Goal: Information Seeking & Learning: Learn about a topic

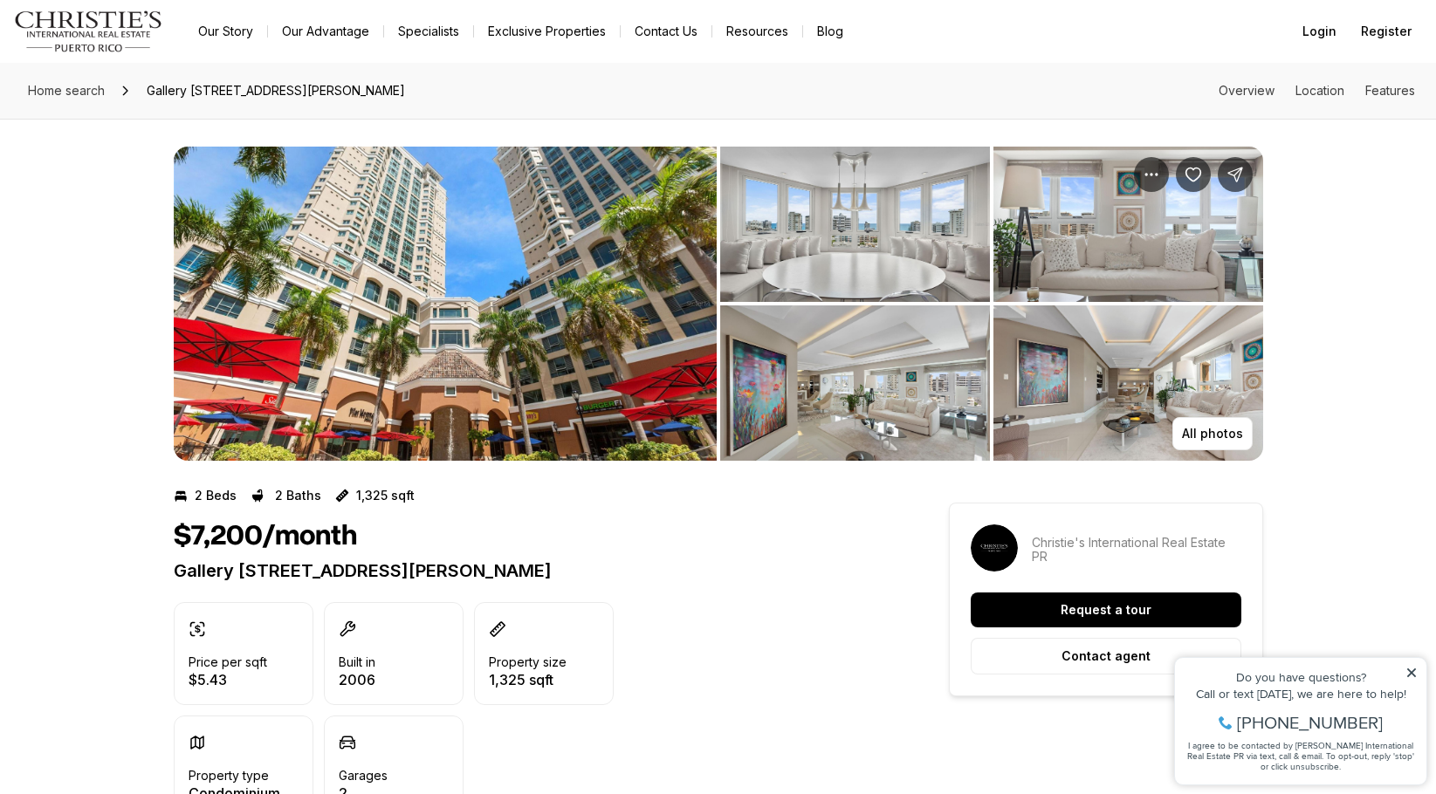
click at [897, 235] on img "View image gallery" at bounding box center [855, 224] width 270 height 155
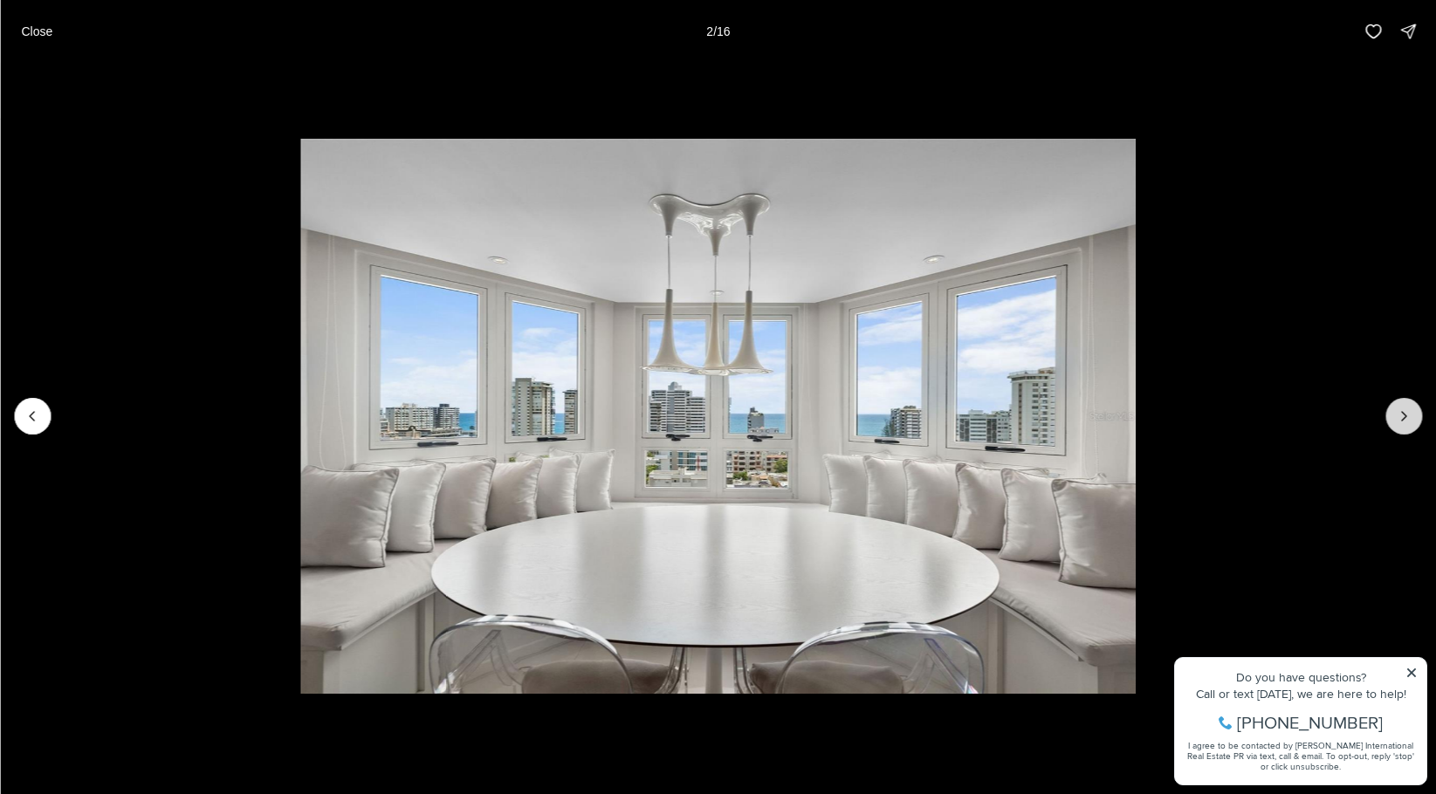
click at [1394, 423] on button "Next slide" at bounding box center [1403, 416] width 37 height 37
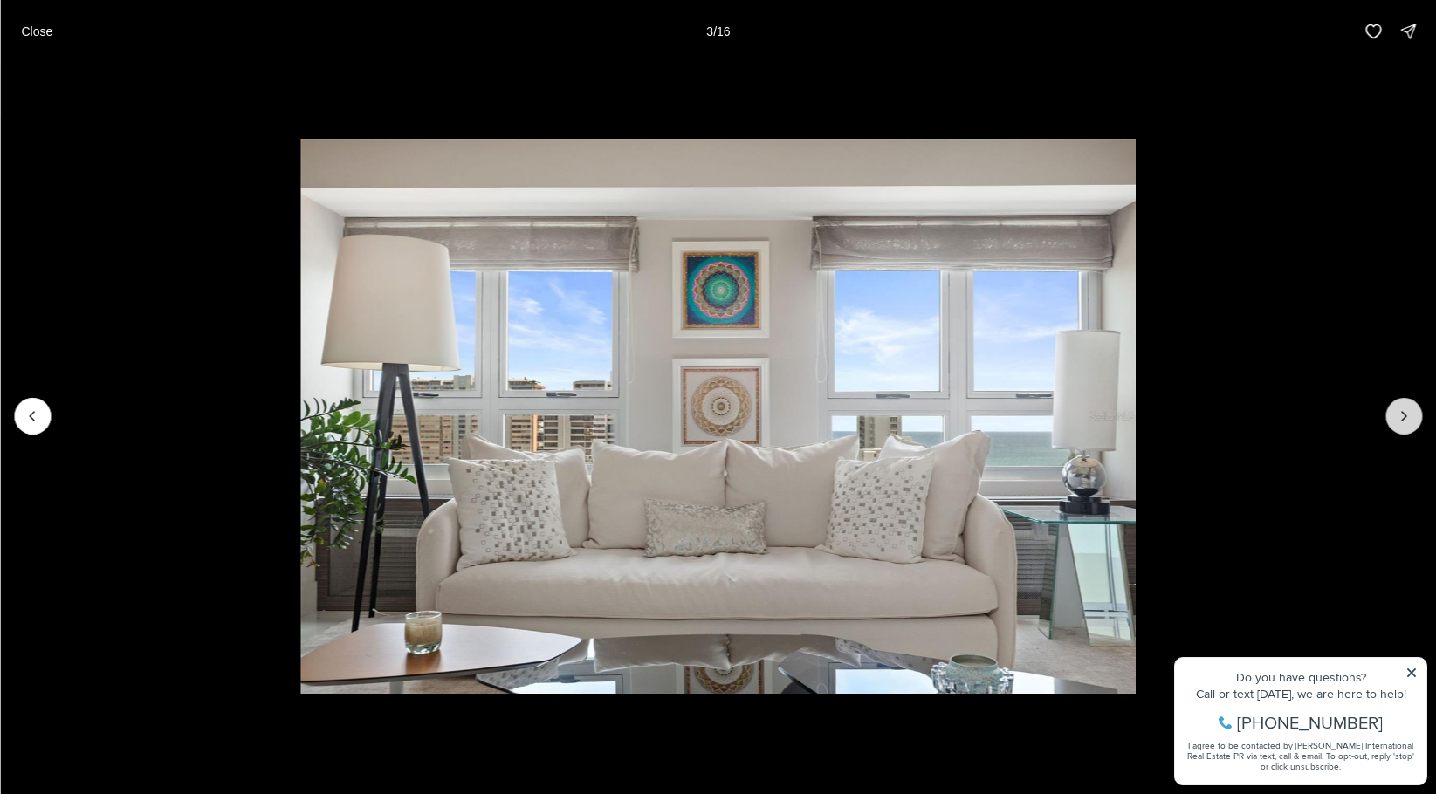
click at [1394, 423] on button "Next slide" at bounding box center [1403, 416] width 37 height 37
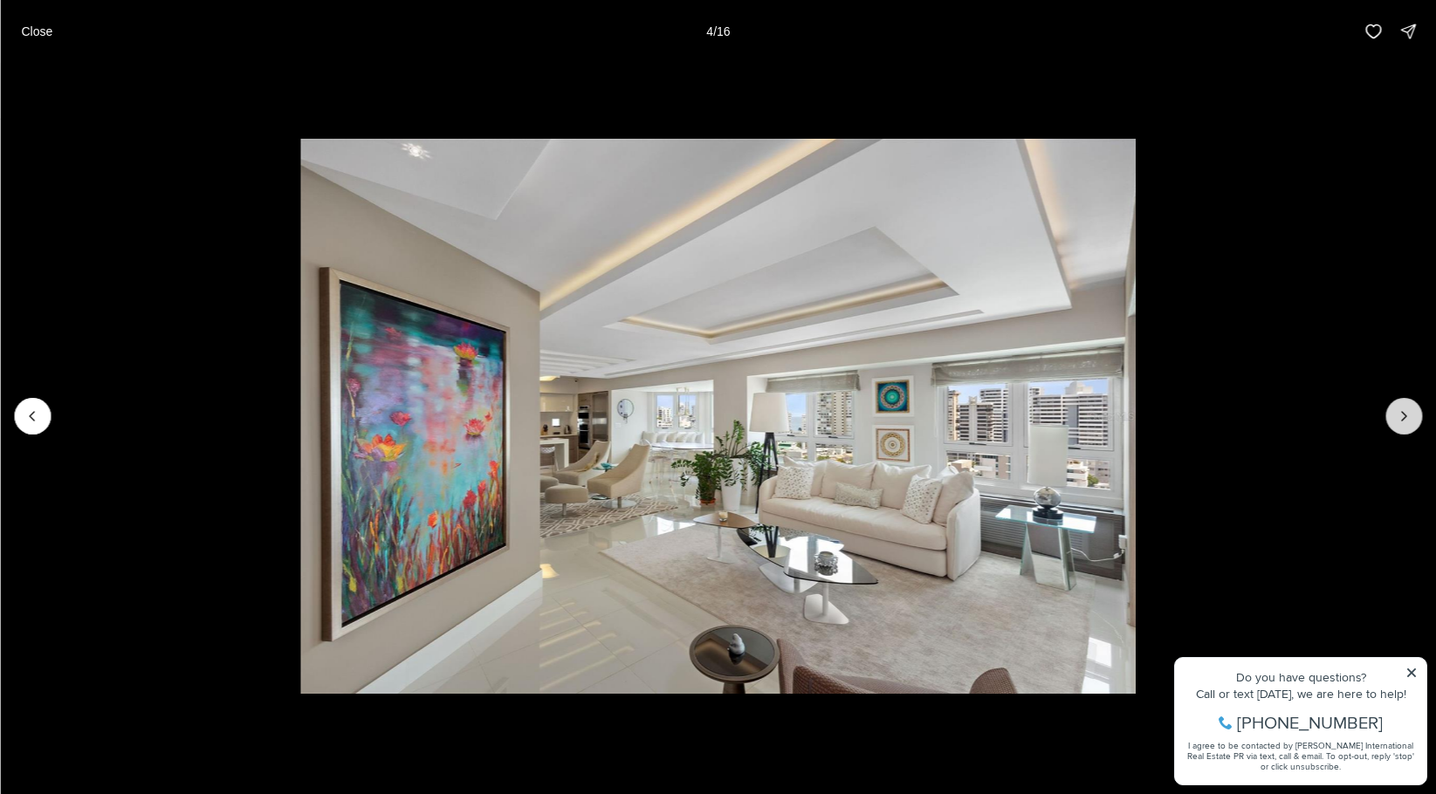
click at [1394, 423] on button "Next slide" at bounding box center [1403, 416] width 37 height 37
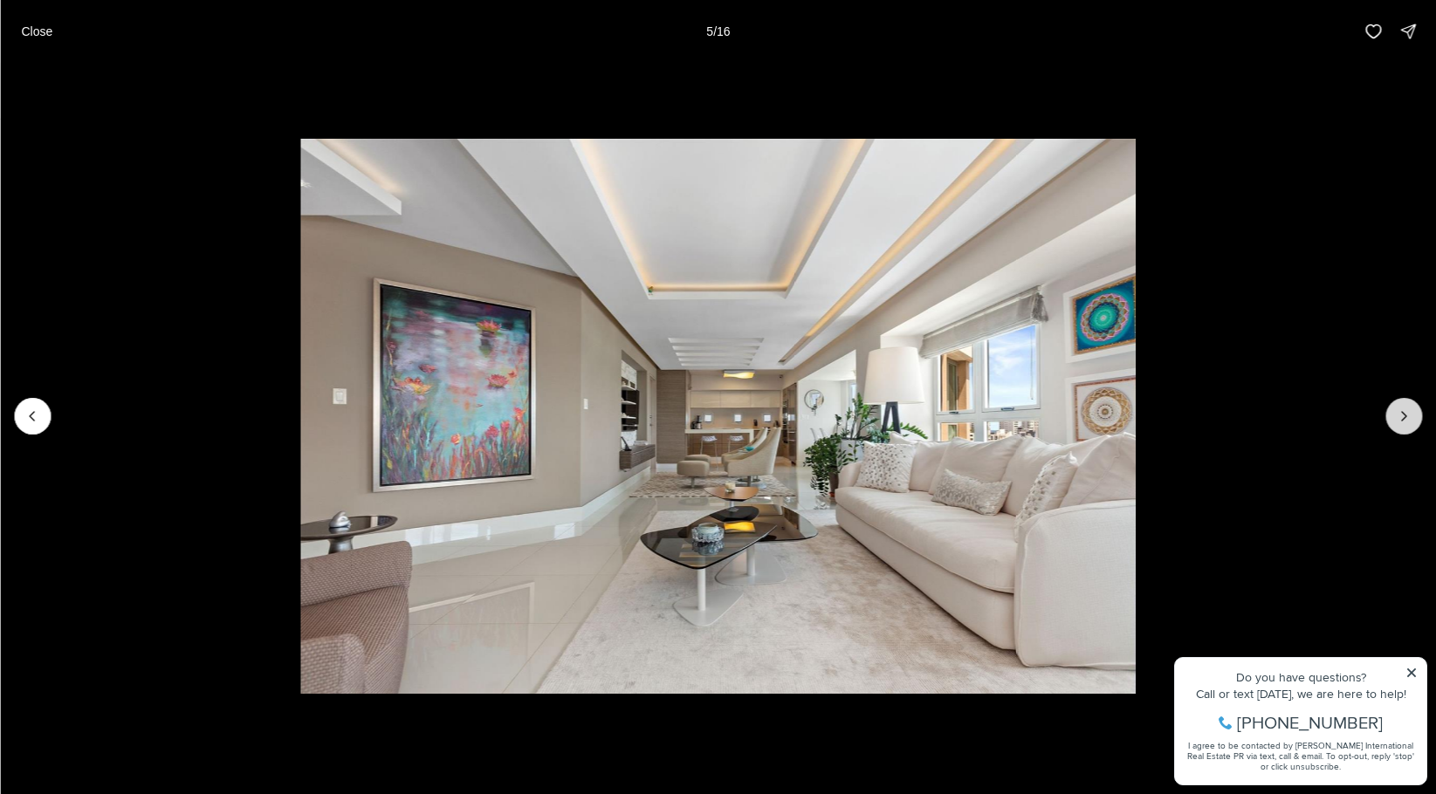
click at [1394, 423] on button "Next slide" at bounding box center [1403, 416] width 37 height 37
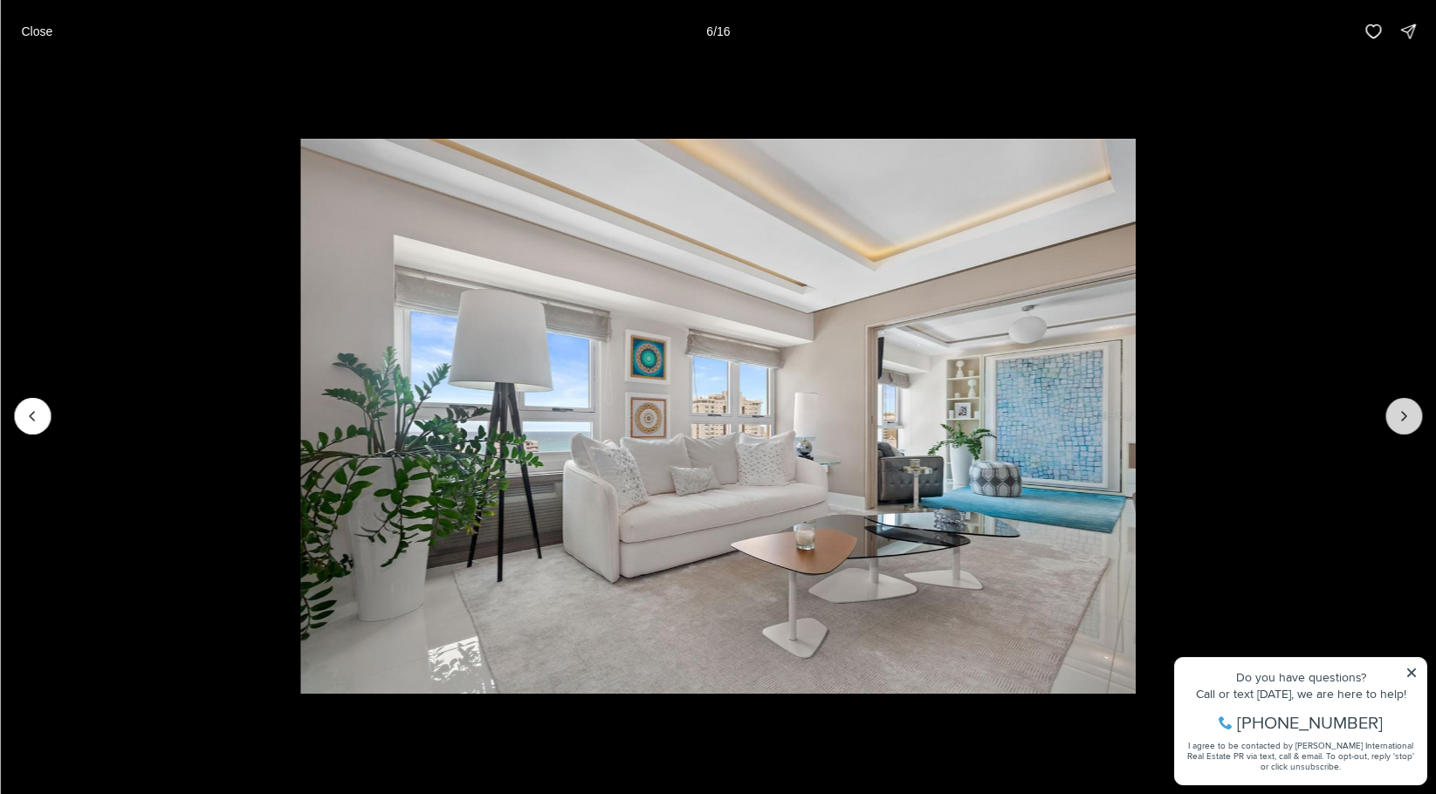
click at [1394, 423] on button "Next slide" at bounding box center [1403, 416] width 37 height 37
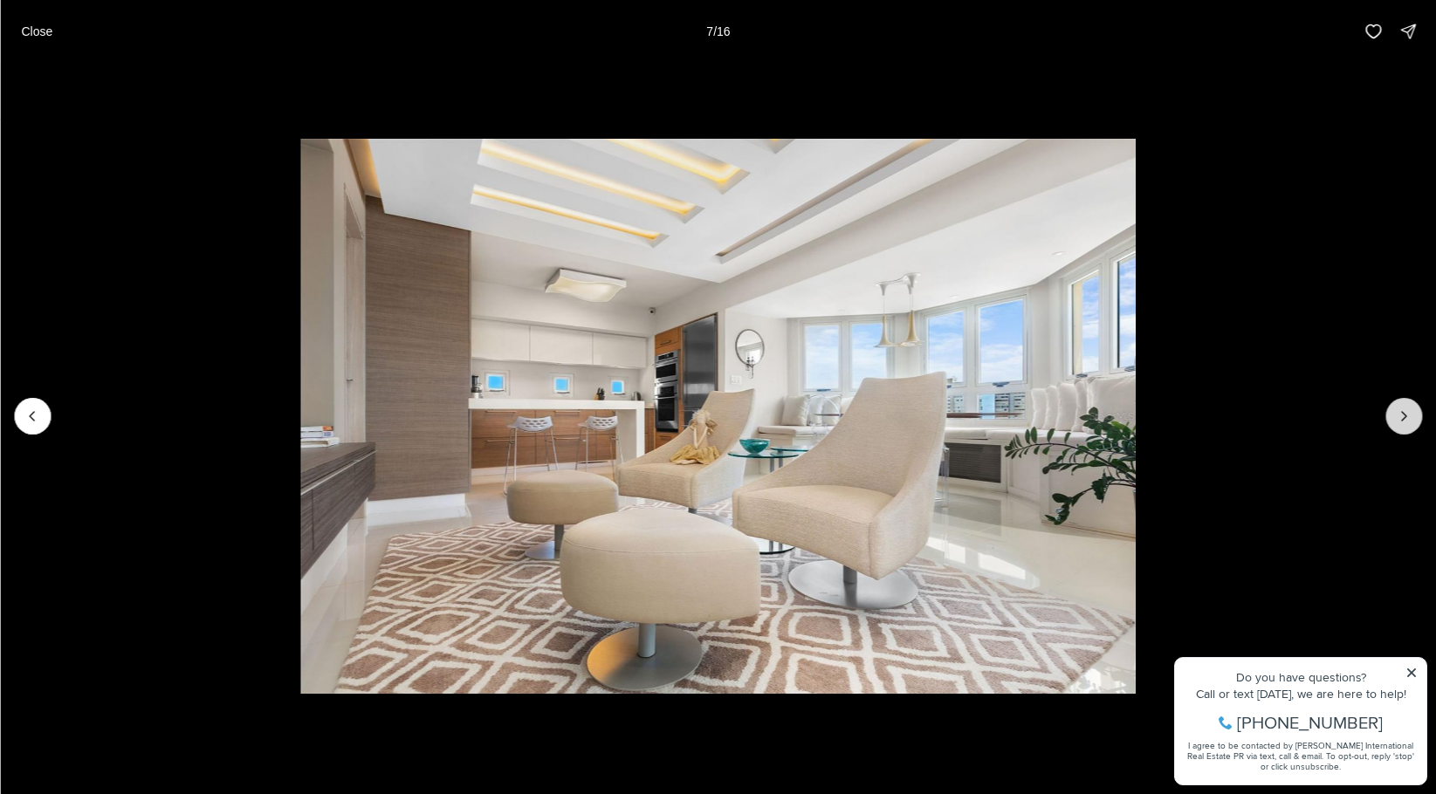
click at [1394, 423] on button "Next slide" at bounding box center [1403, 416] width 37 height 37
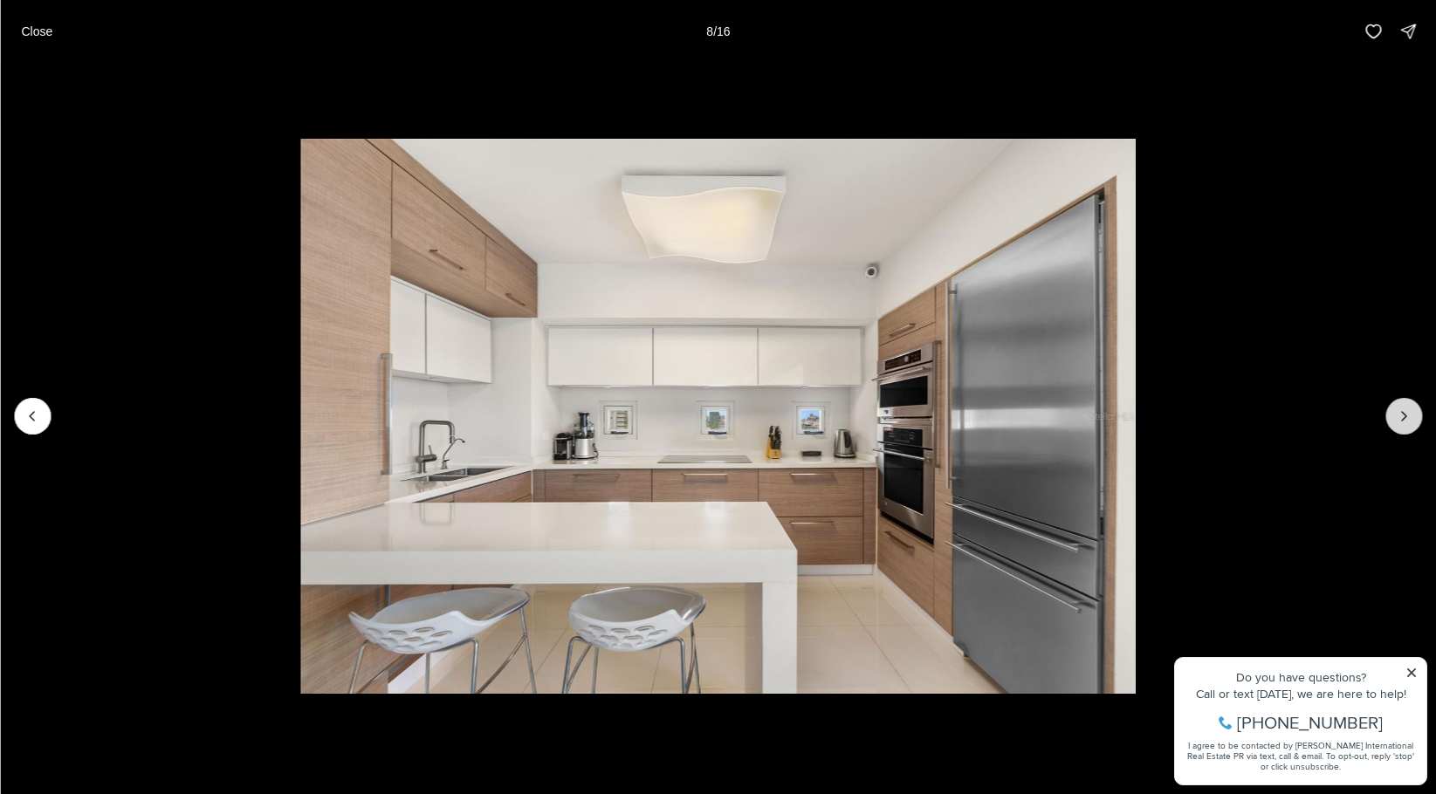
click at [1394, 423] on button "Next slide" at bounding box center [1403, 416] width 37 height 37
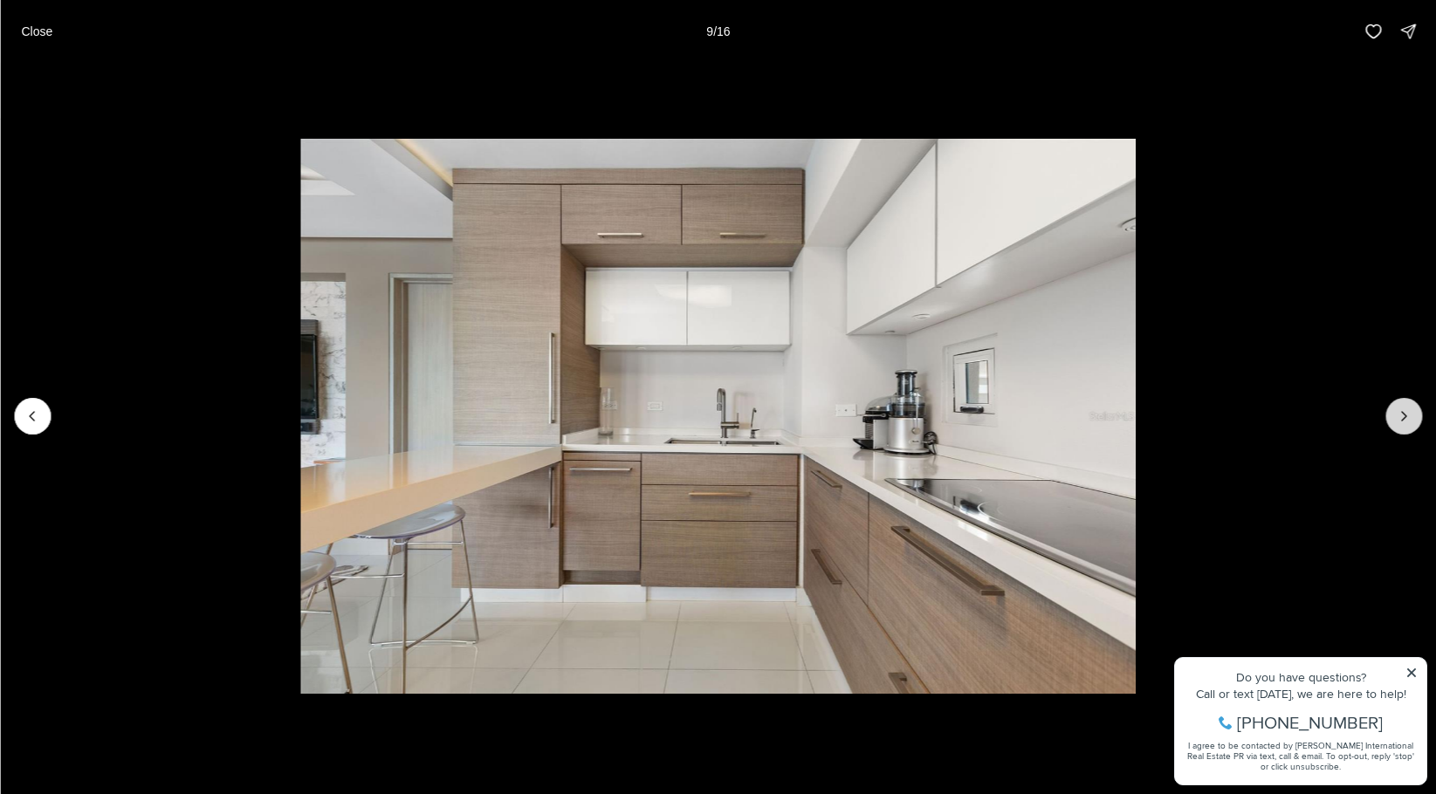
click at [1394, 423] on button "Next slide" at bounding box center [1403, 416] width 37 height 37
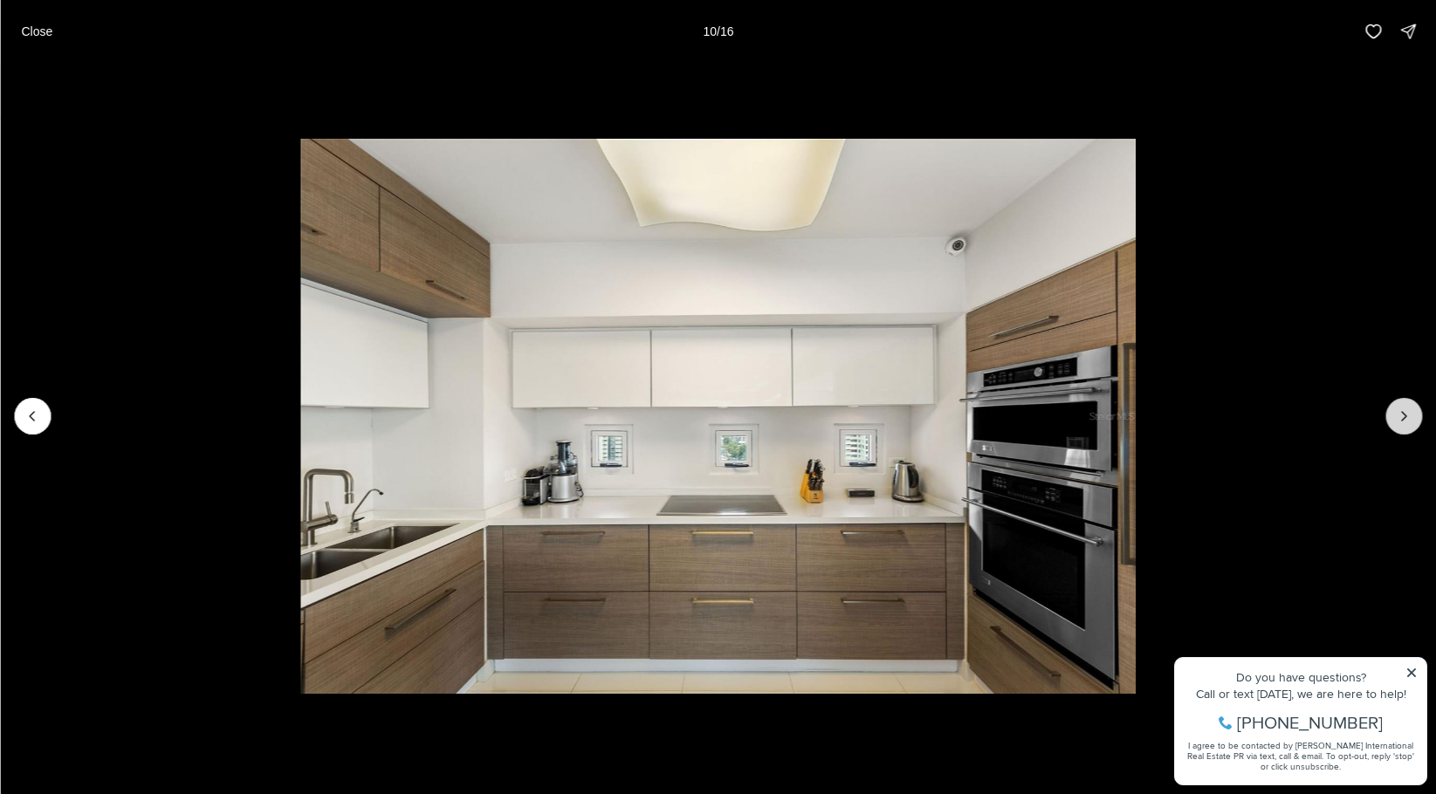
click at [1394, 423] on button "Next slide" at bounding box center [1403, 416] width 37 height 37
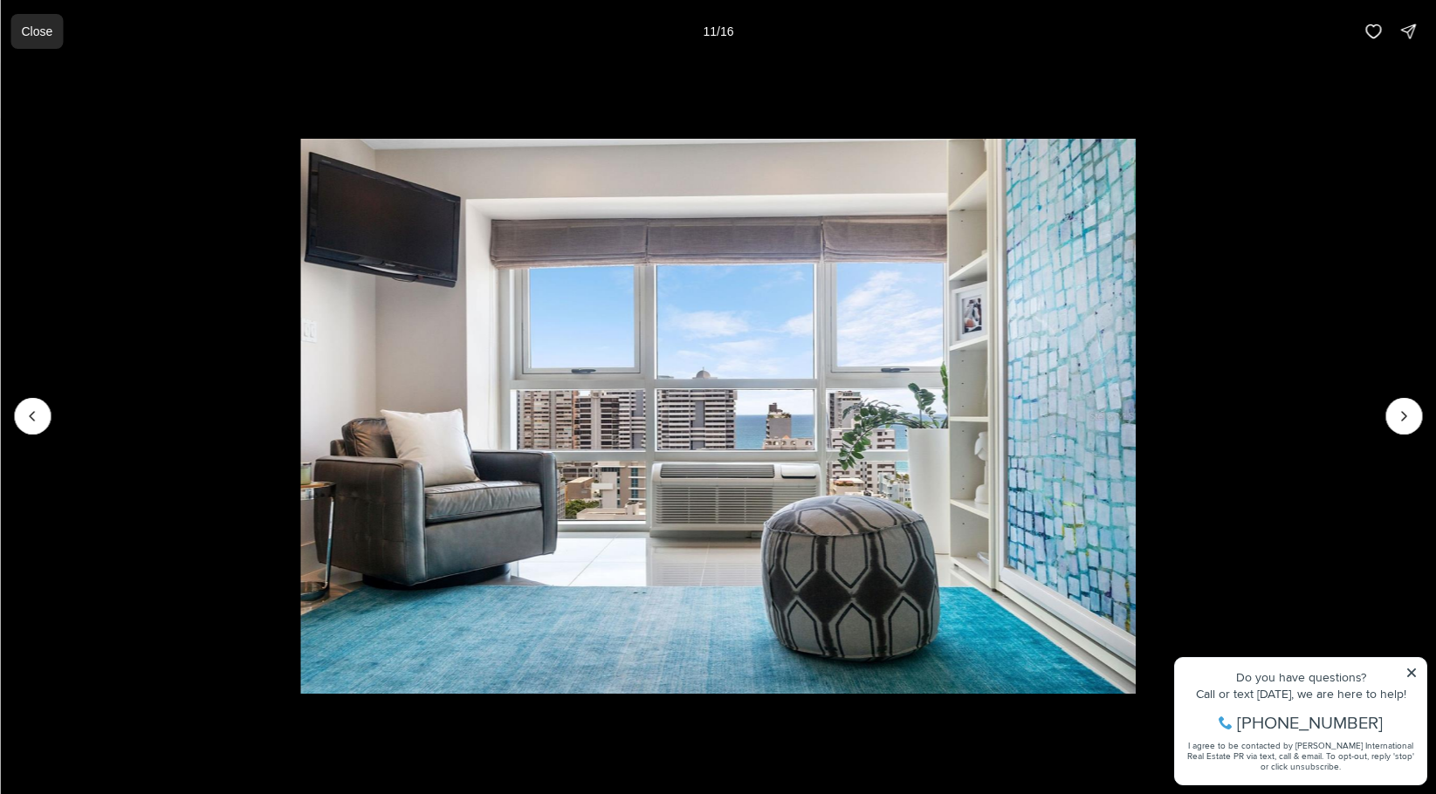
click at [39, 33] on p "Close" at bounding box center [36, 31] width 31 height 14
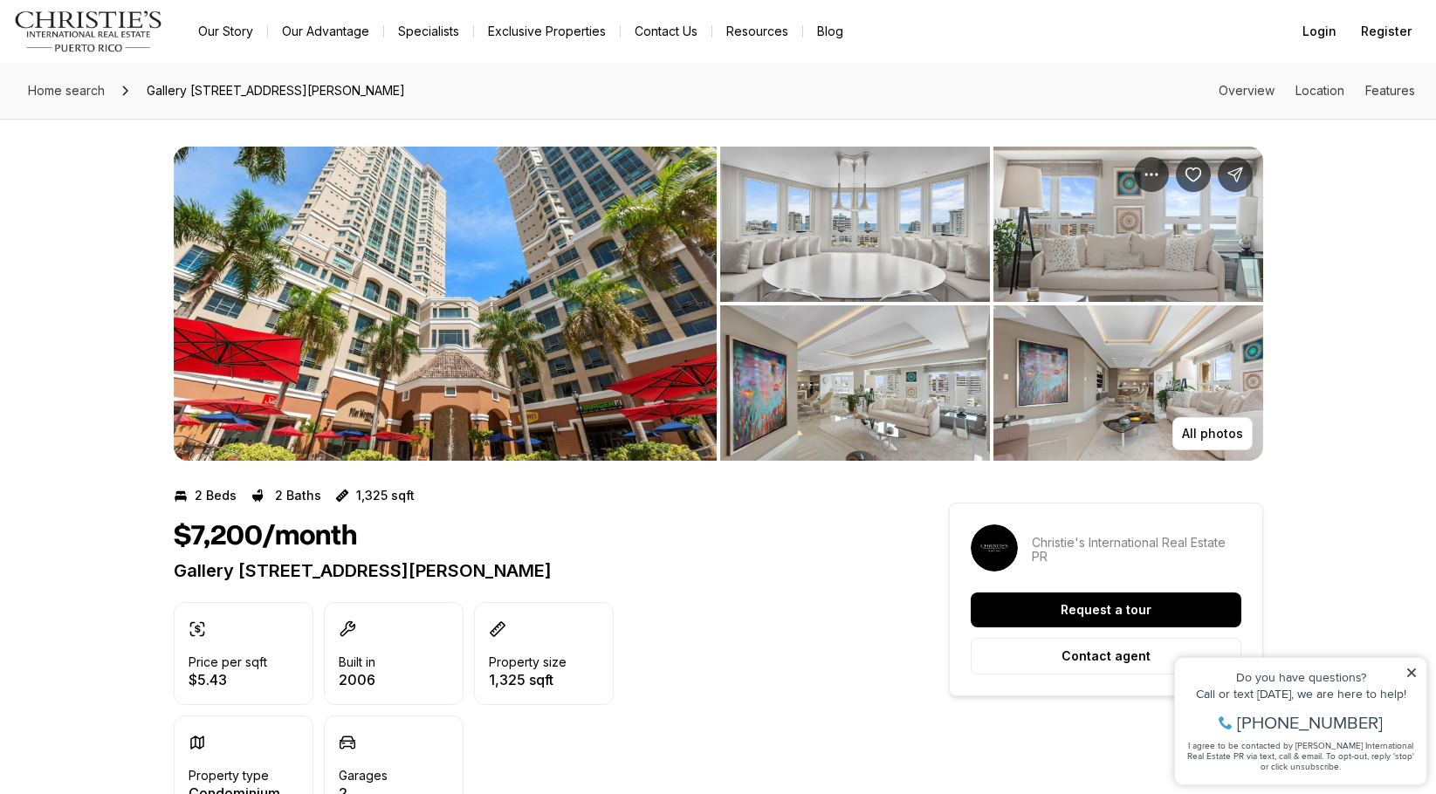
click at [884, 232] on img "View image gallery" at bounding box center [855, 224] width 270 height 155
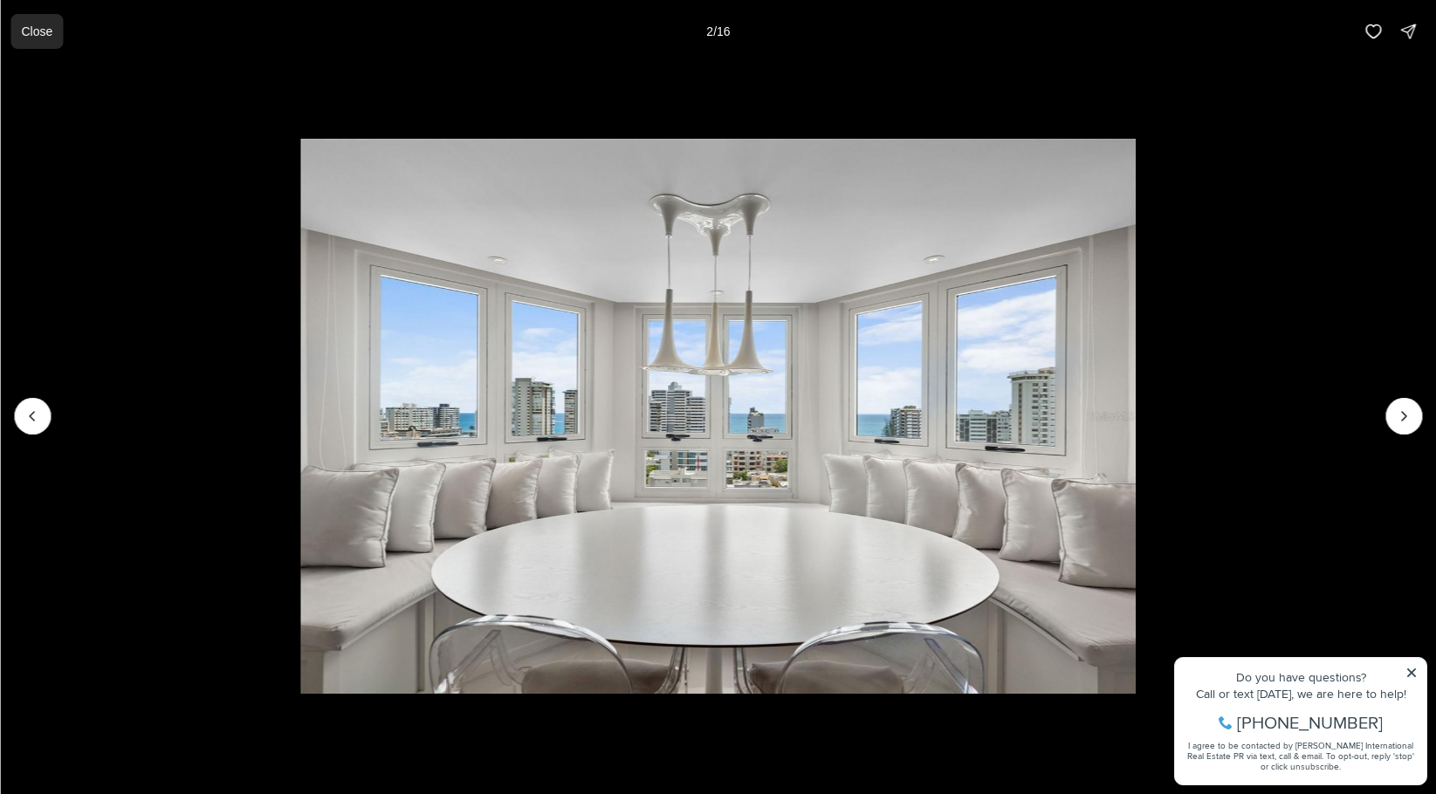
click at [38, 33] on p "Close" at bounding box center [36, 31] width 31 height 14
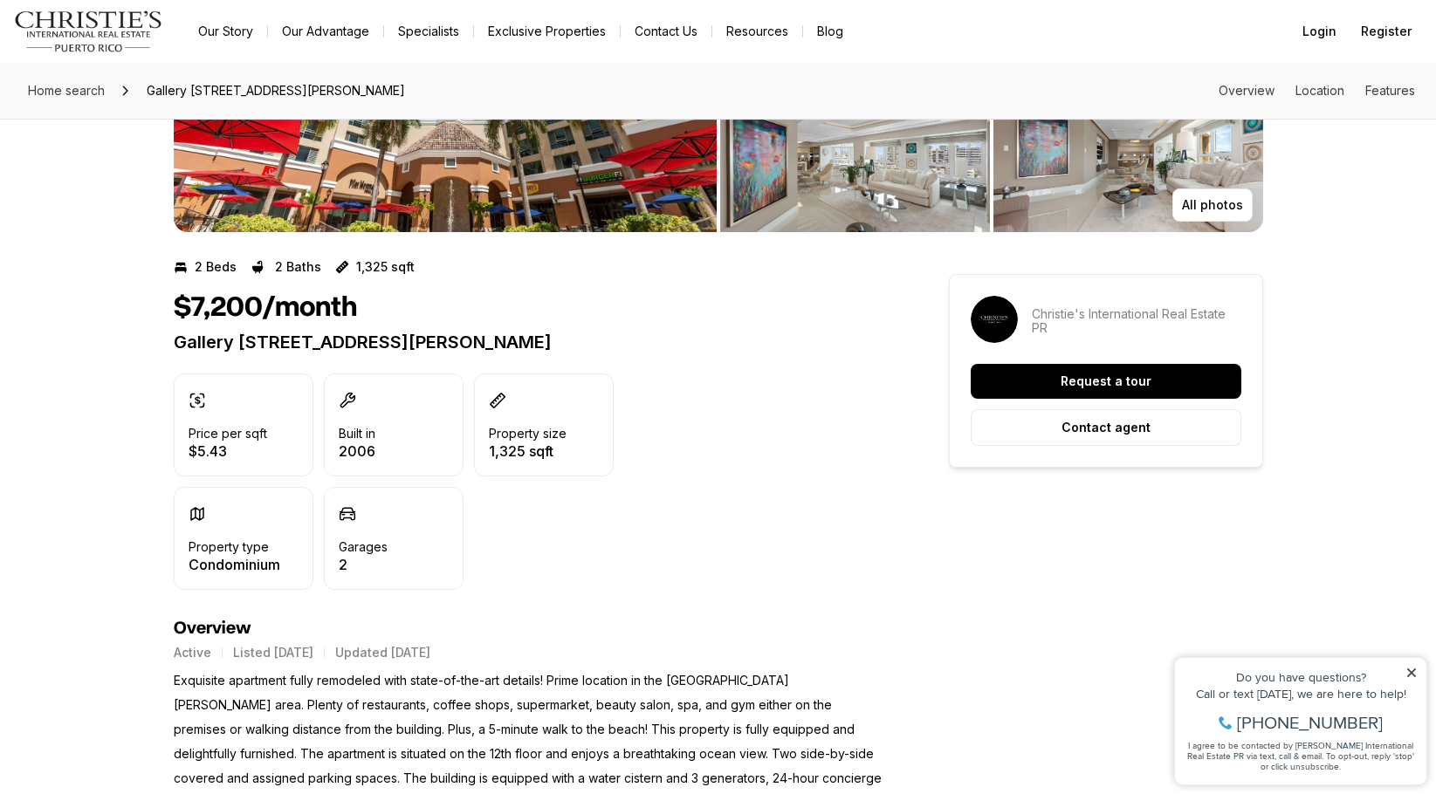
scroll to position [228, 0]
click at [260, 420] on div "Price per sqft $5.43" at bounding box center [228, 426] width 79 height 66
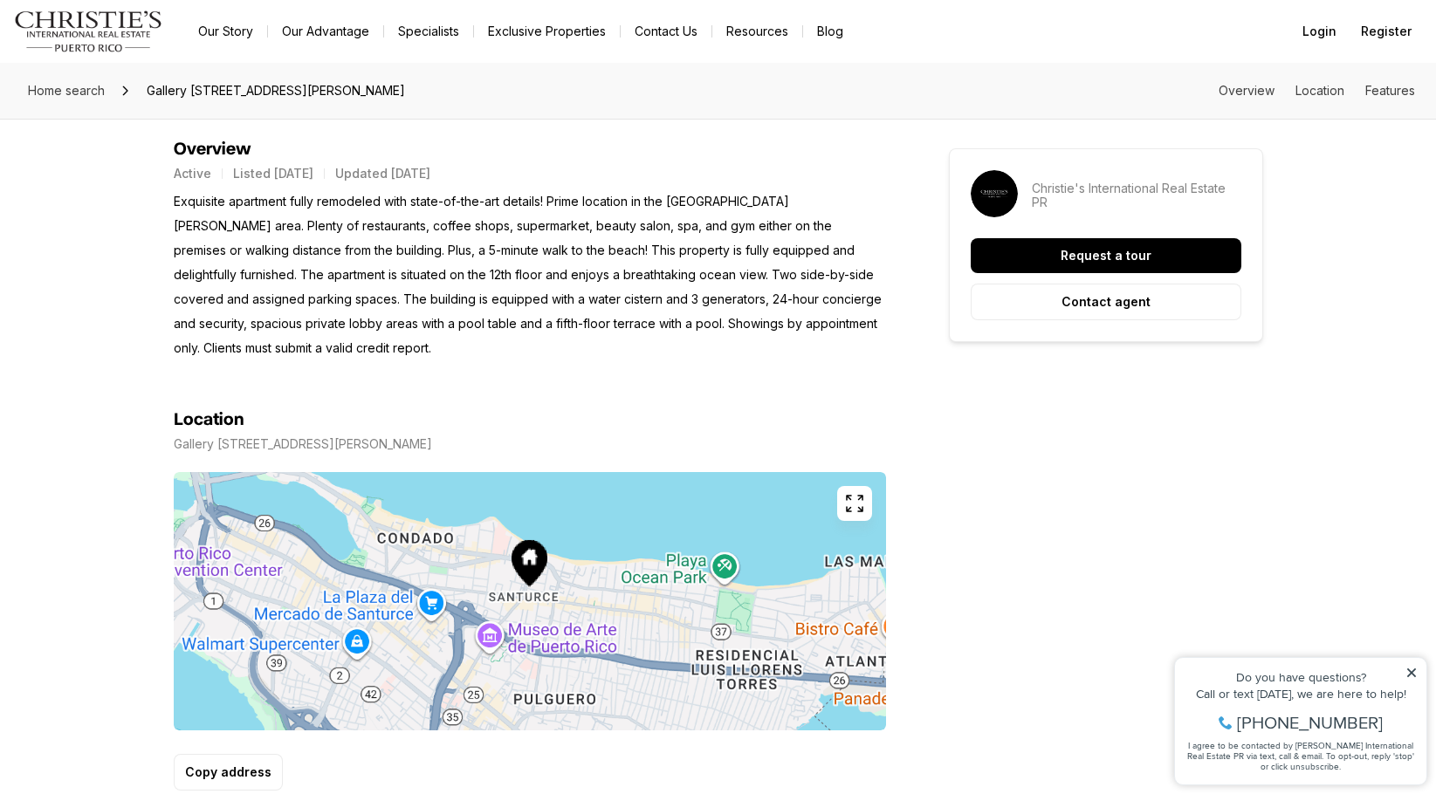
scroll to position [343, 0]
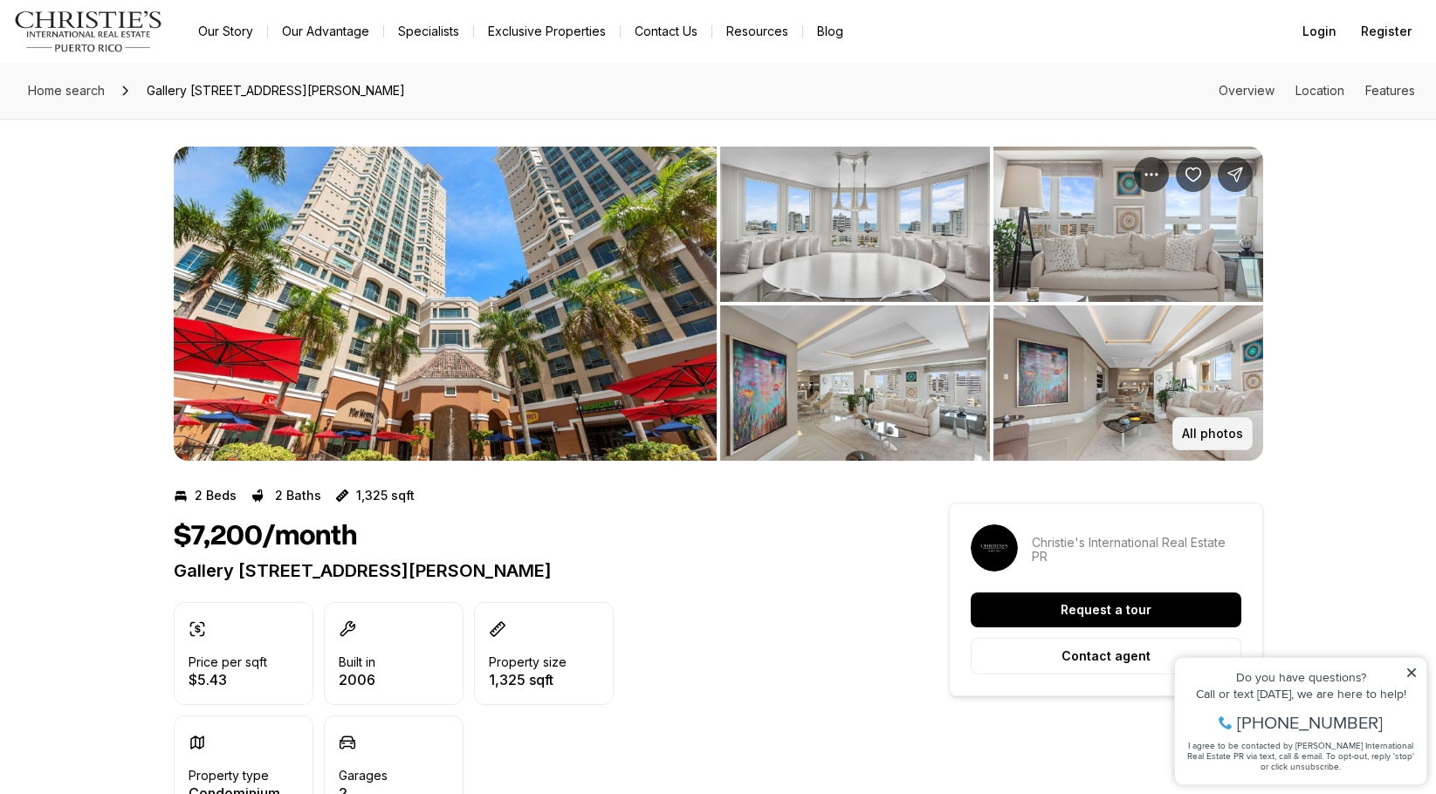
click at [1185, 427] on p "All photos" at bounding box center [1212, 434] width 61 height 14
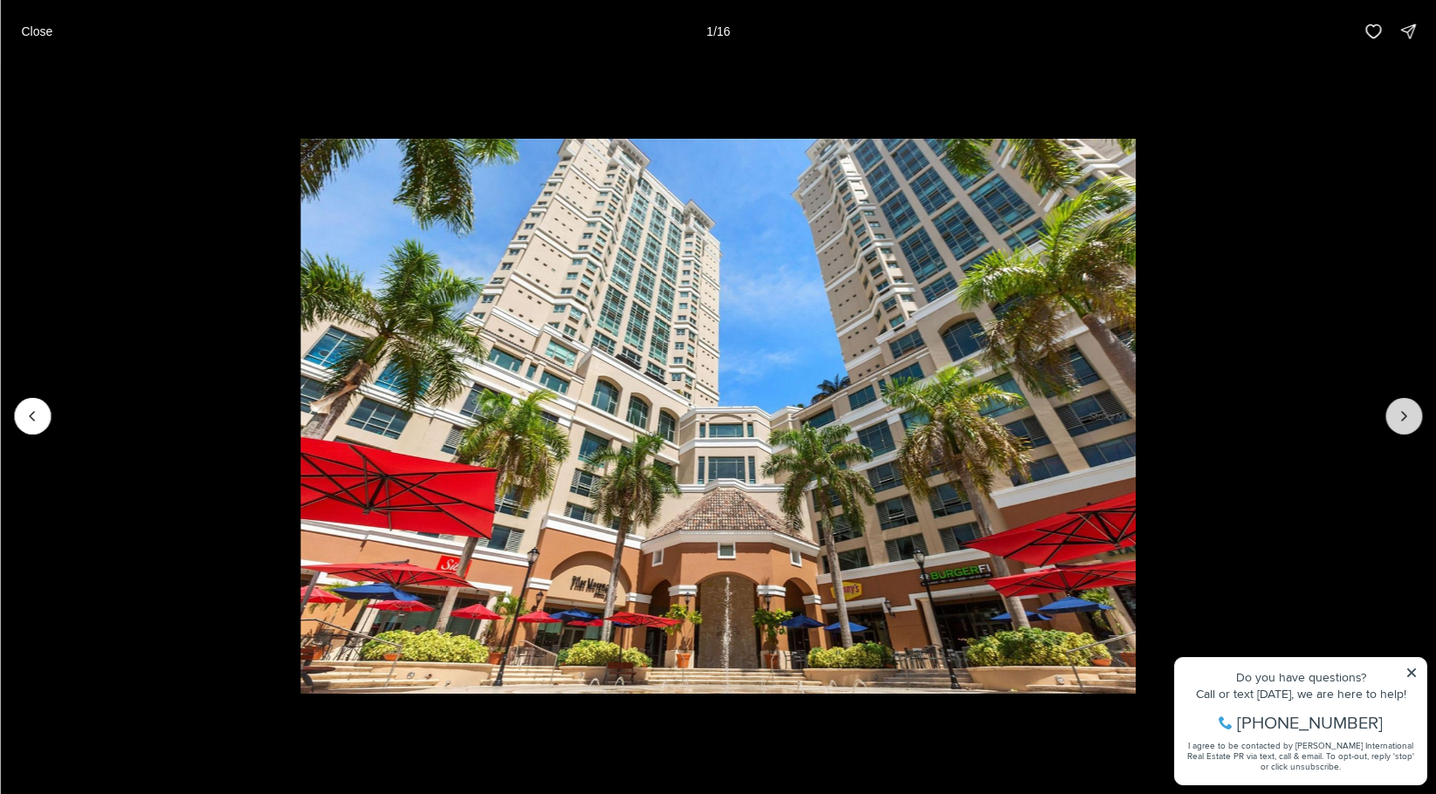
click at [1410, 423] on icon "Next slide" at bounding box center [1403, 416] width 17 height 17
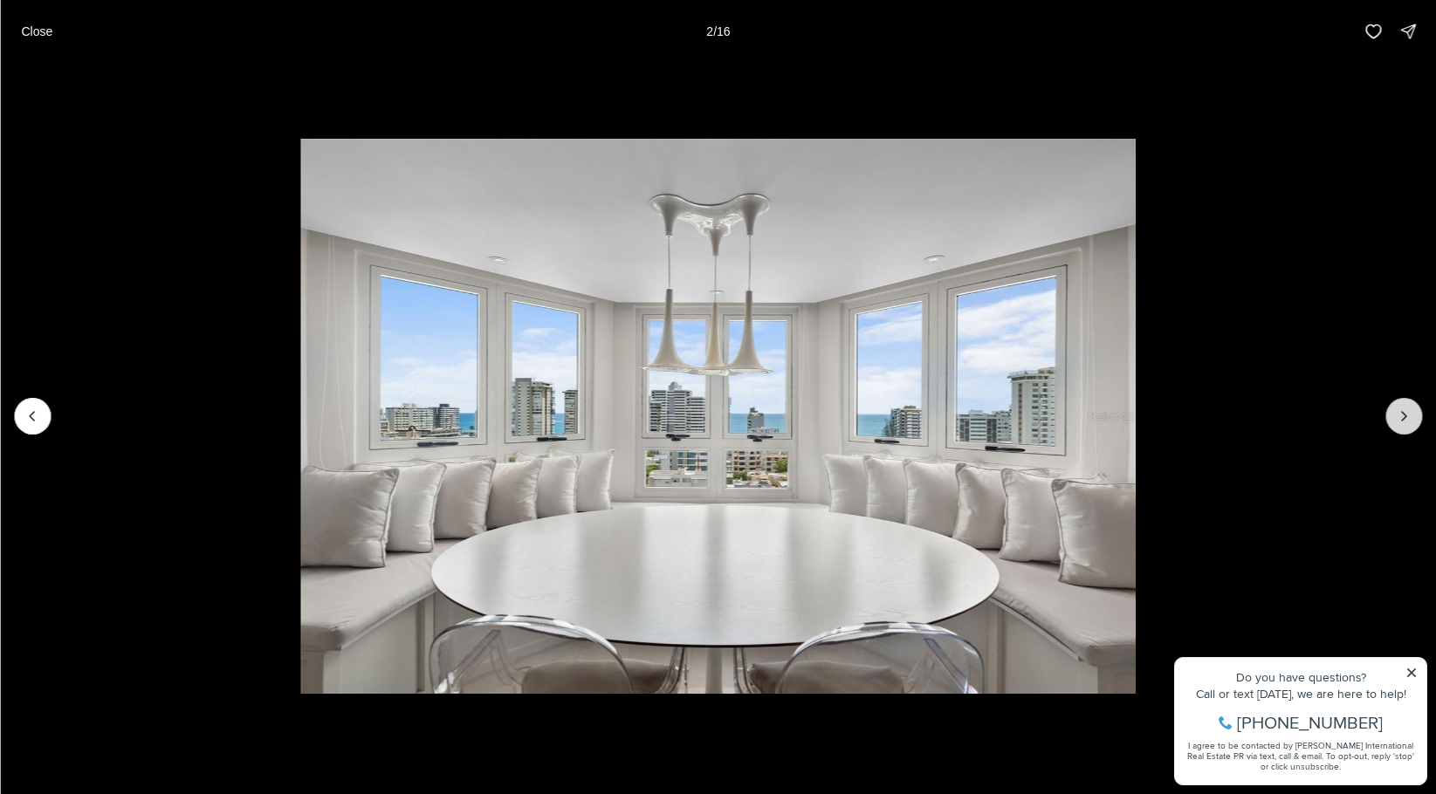
click at [1410, 423] on icon "Next slide" at bounding box center [1403, 416] width 17 height 17
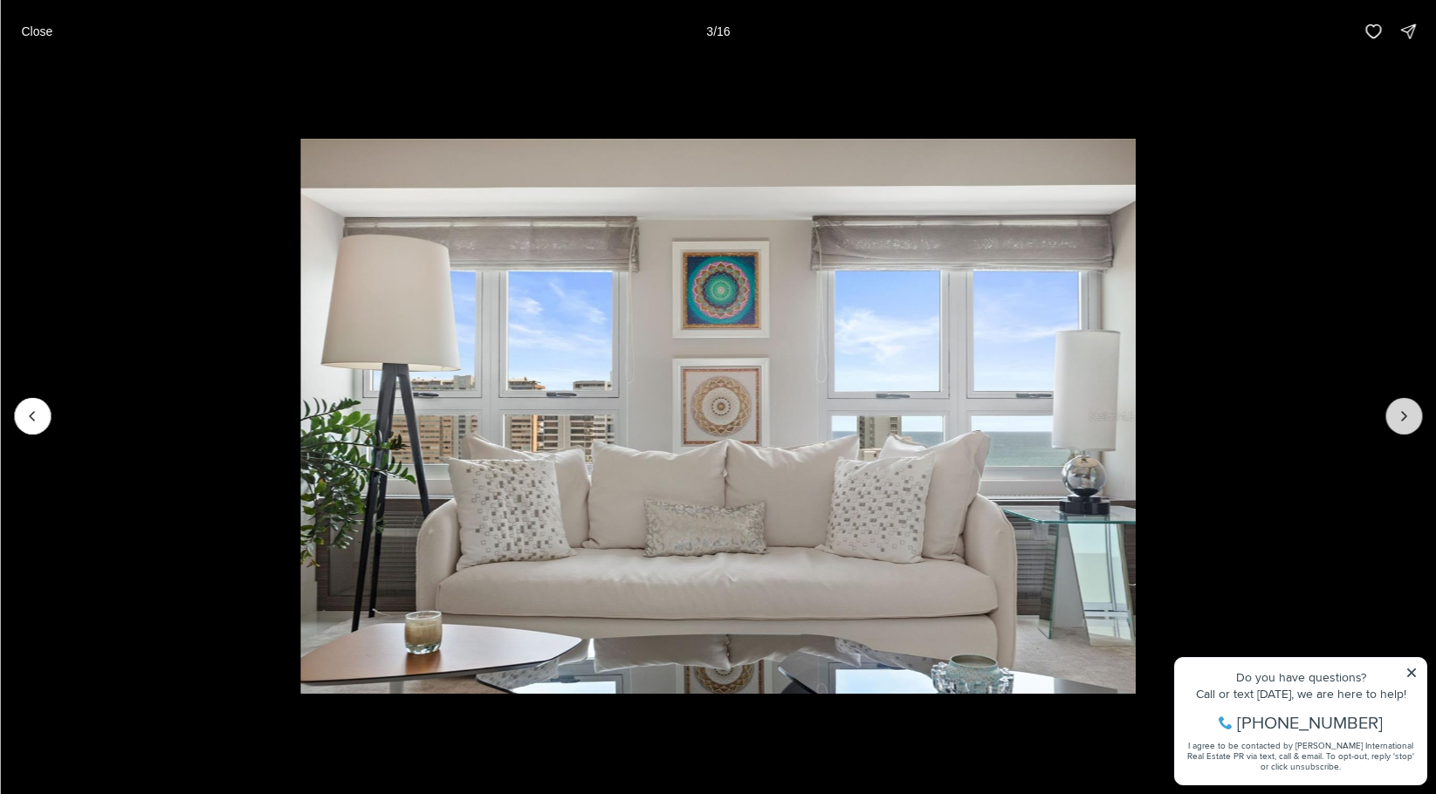
click at [1410, 423] on icon "Next slide" at bounding box center [1403, 416] width 17 height 17
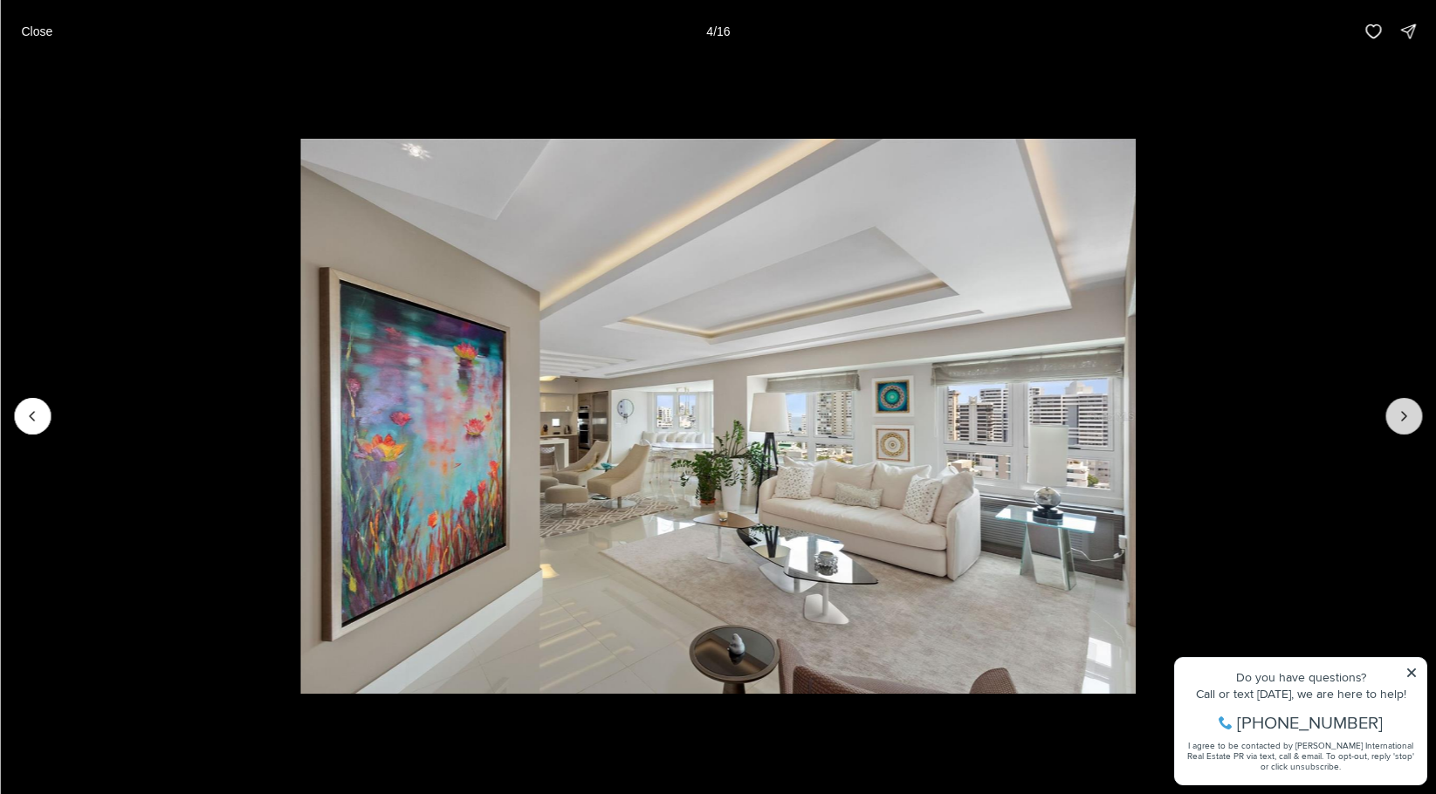
click at [1410, 423] on icon "Next slide" at bounding box center [1403, 416] width 17 height 17
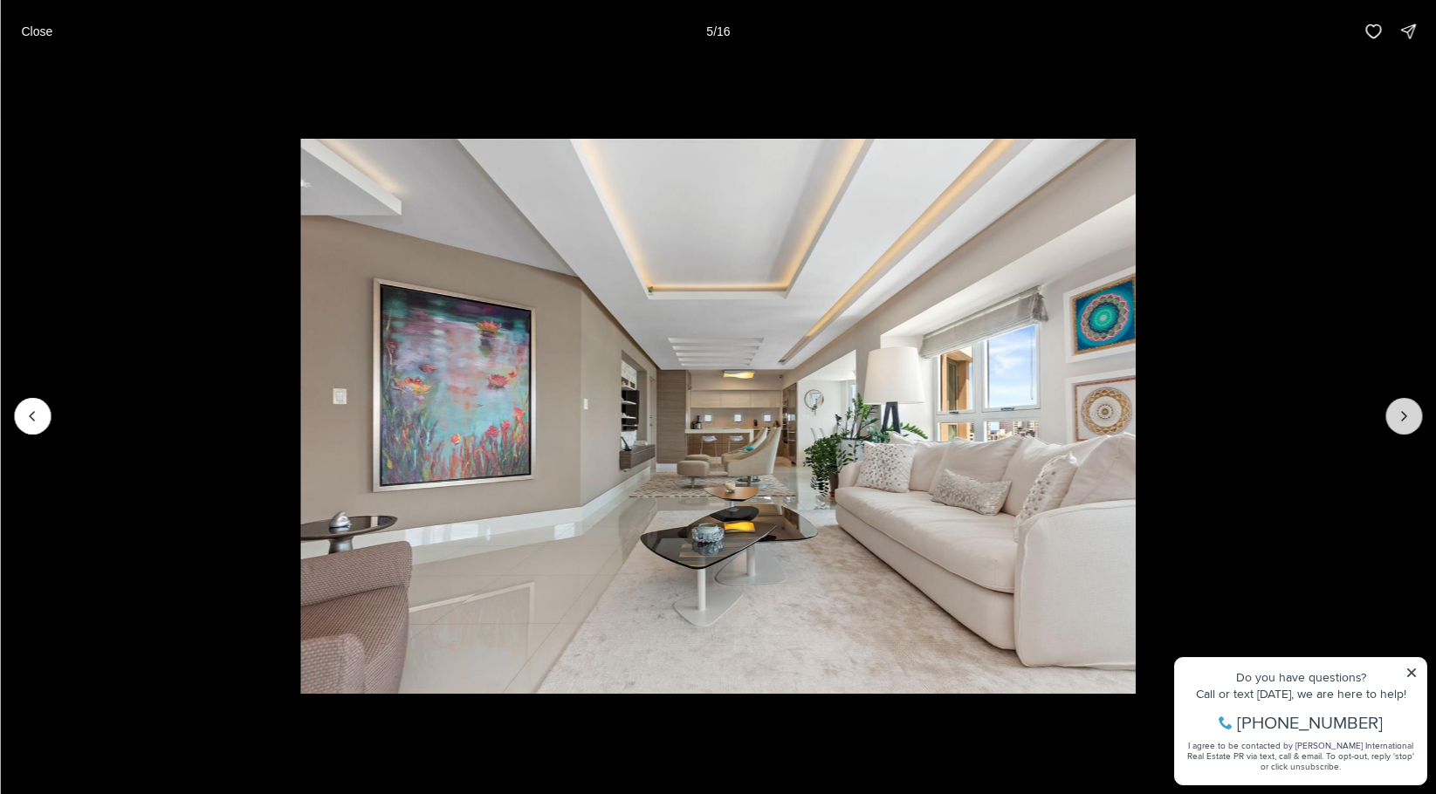
click at [1401, 411] on icon "Next slide" at bounding box center [1403, 416] width 17 height 17
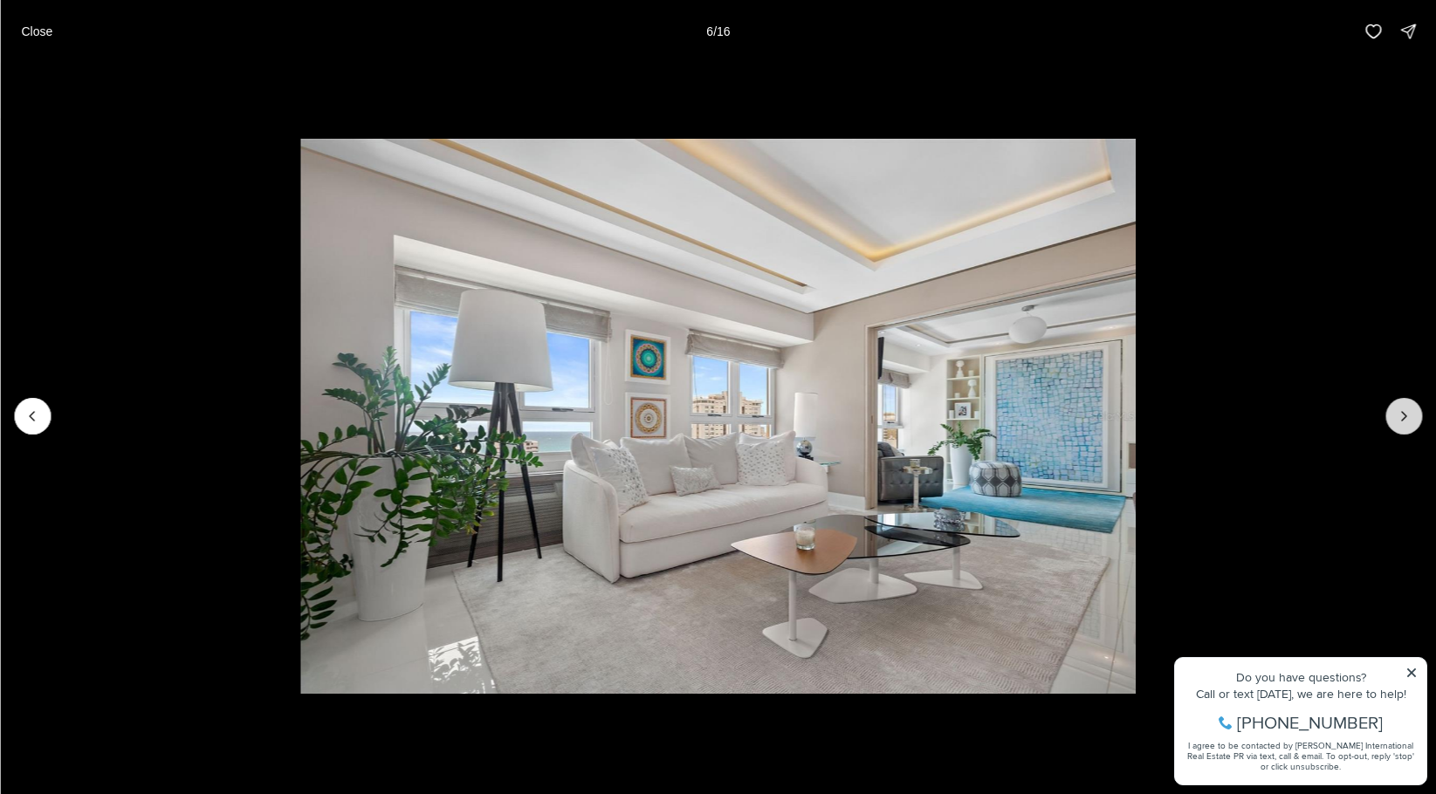
click at [1401, 411] on icon "Next slide" at bounding box center [1403, 416] width 17 height 17
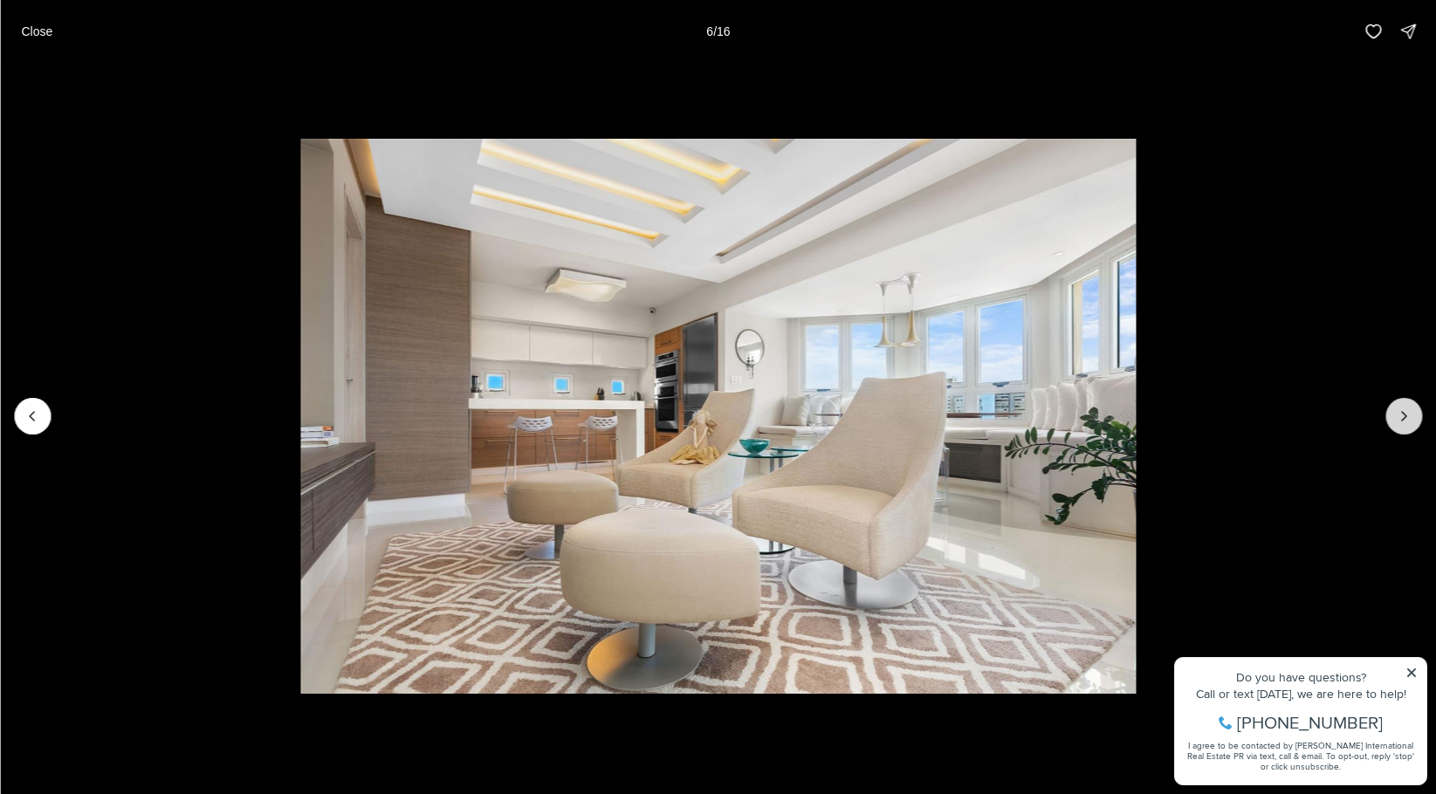
click at [1401, 411] on icon "Next slide" at bounding box center [1403, 416] width 17 height 17
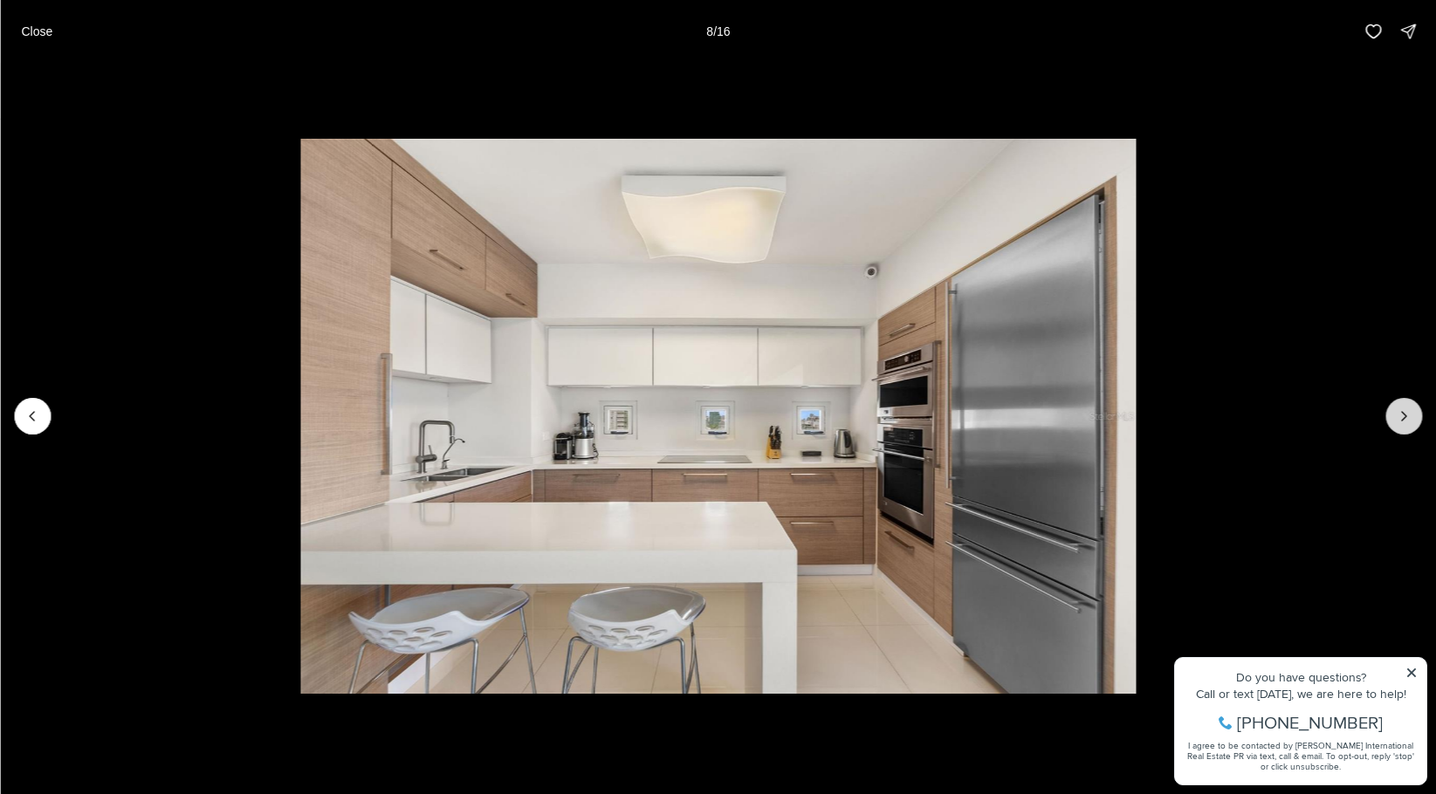
click at [1401, 411] on icon "Next slide" at bounding box center [1403, 416] width 17 height 17
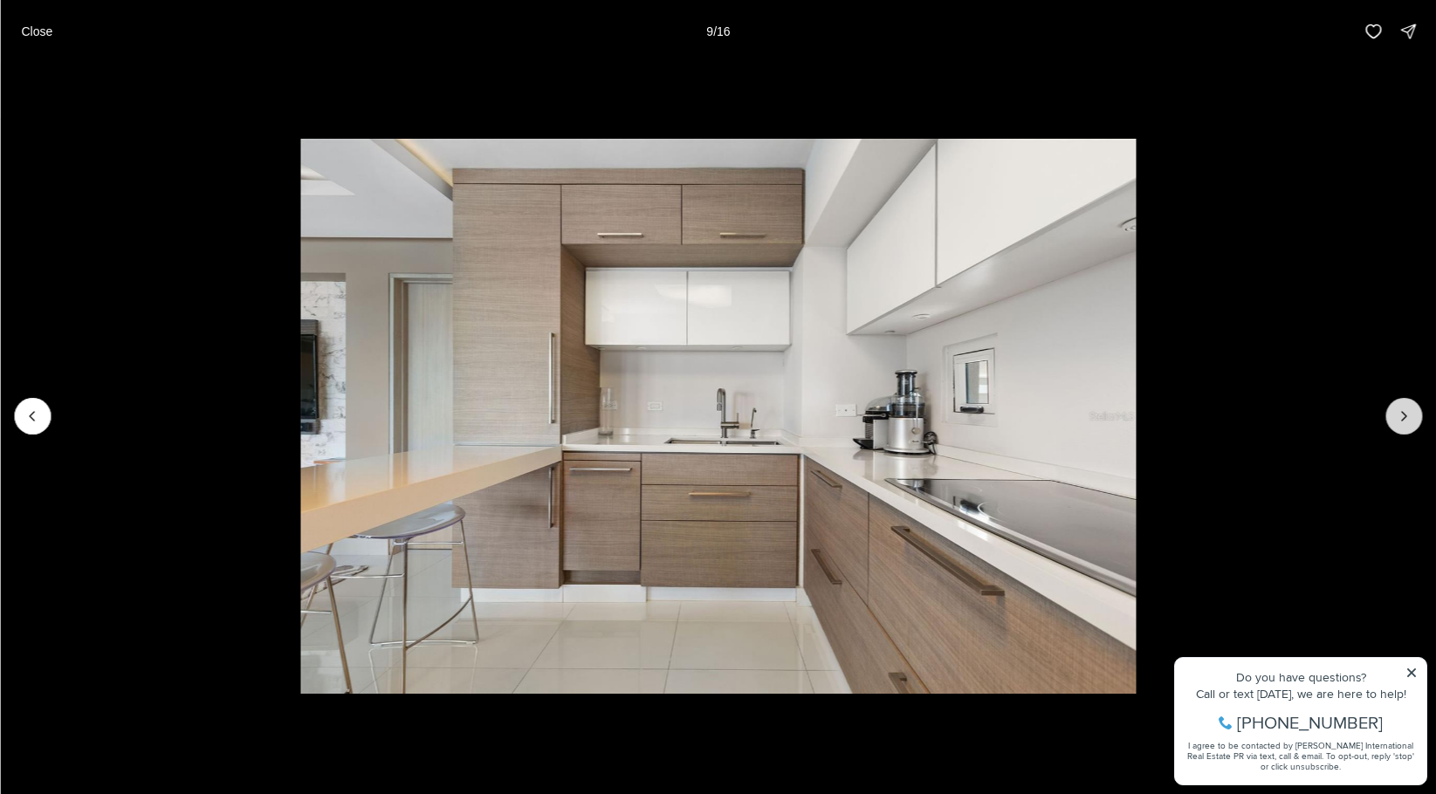
click at [1401, 411] on icon "Next slide" at bounding box center [1403, 416] width 17 height 17
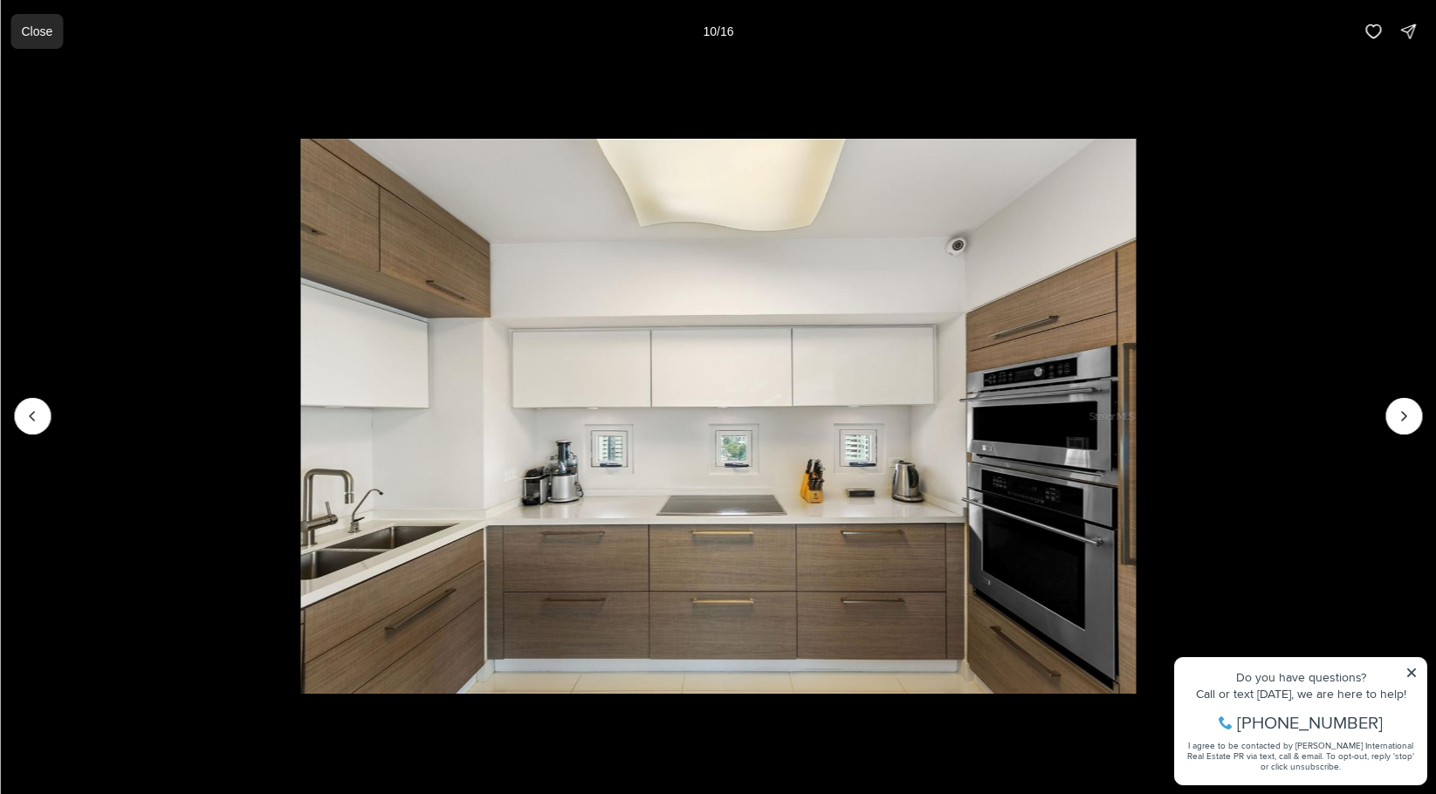
click at [39, 36] on p "Close" at bounding box center [36, 31] width 31 height 14
